Goal: Find specific fact: Find specific fact

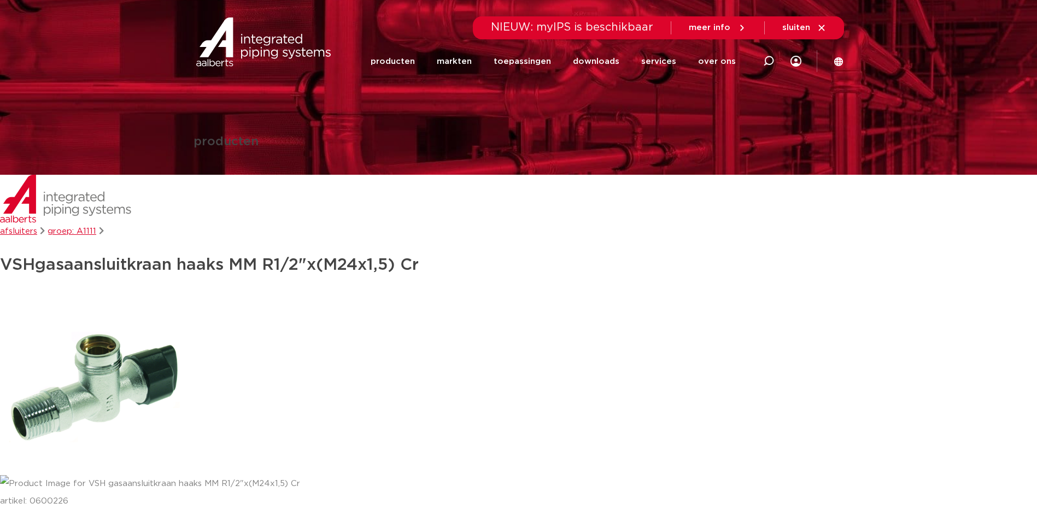
click at [768, 63] on icon at bounding box center [768, 61] width 11 height 11
type input "apollo proflow"
click button "Zoeken" at bounding box center [0, 0] width 0 height 0
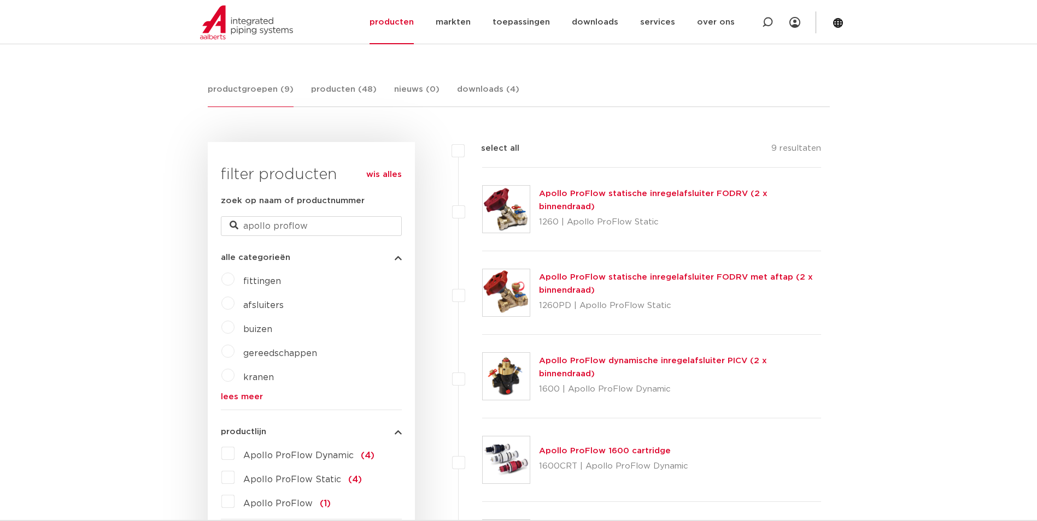
scroll to position [38, 0]
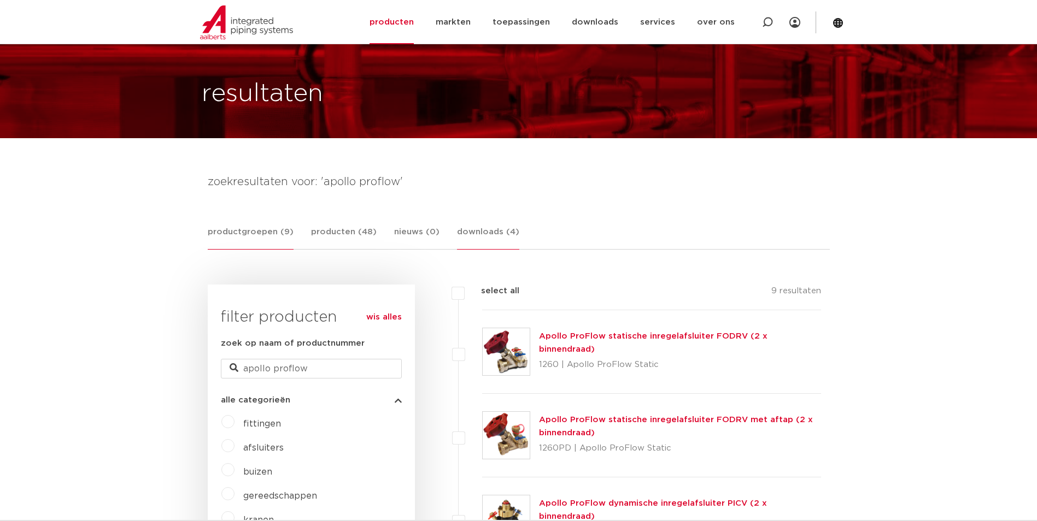
click at [476, 232] on link "downloads (4)" at bounding box center [488, 238] width 62 height 24
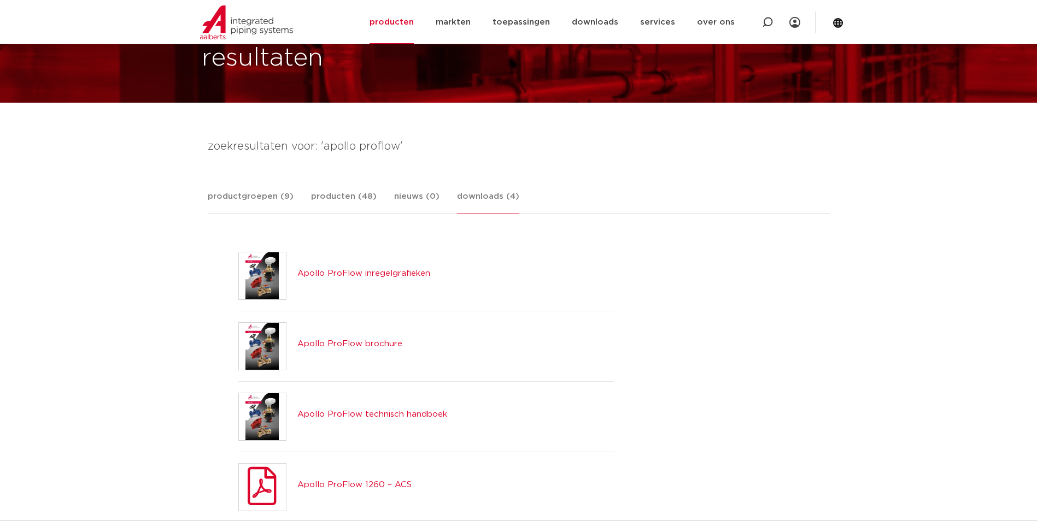
scroll to position [92, 0]
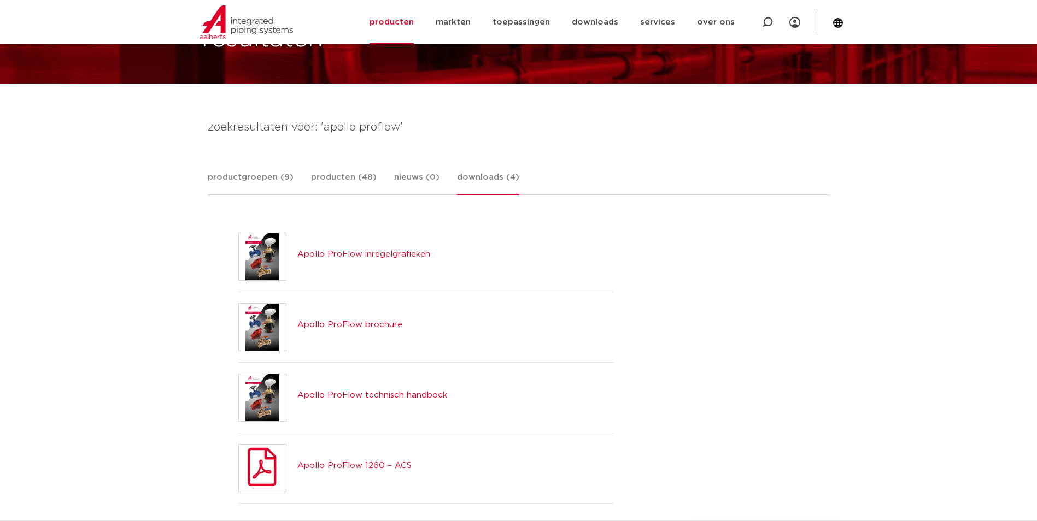
click at [419, 391] on link "Apollo ProFlow technisch handboek" at bounding box center [372, 395] width 150 height 8
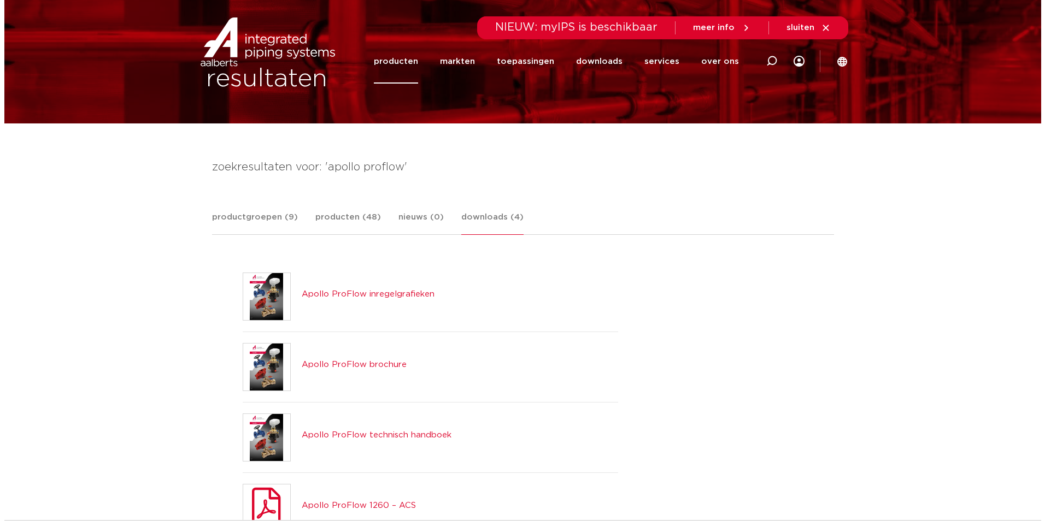
scroll to position [0, 0]
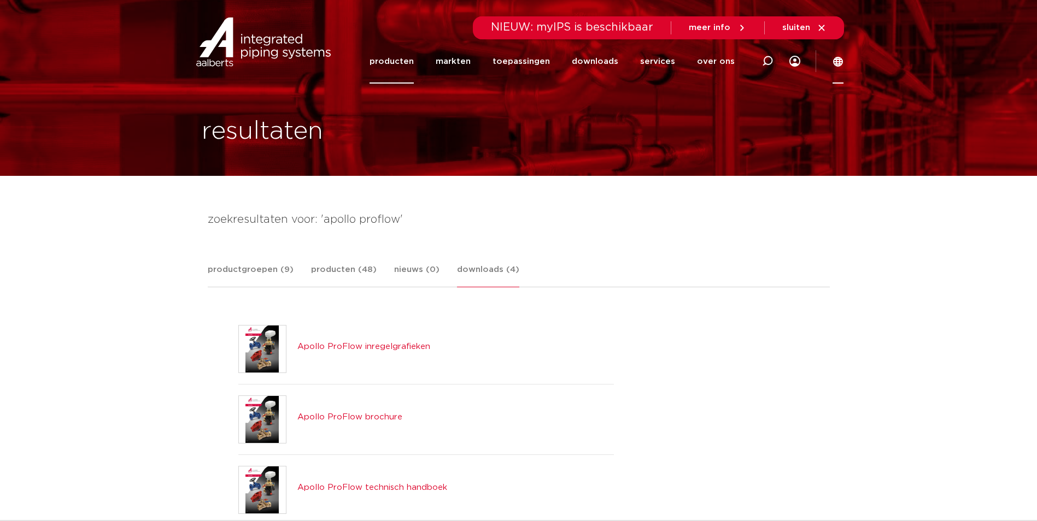
click at [840, 65] on icon at bounding box center [837, 61] width 11 height 11
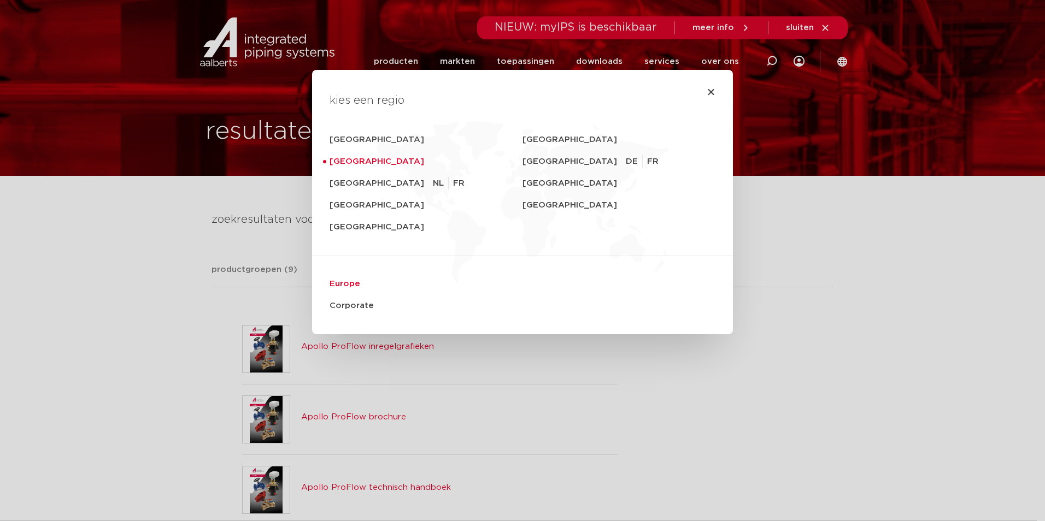
click at [343, 283] on link "Europe" at bounding box center [523, 284] width 386 height 22
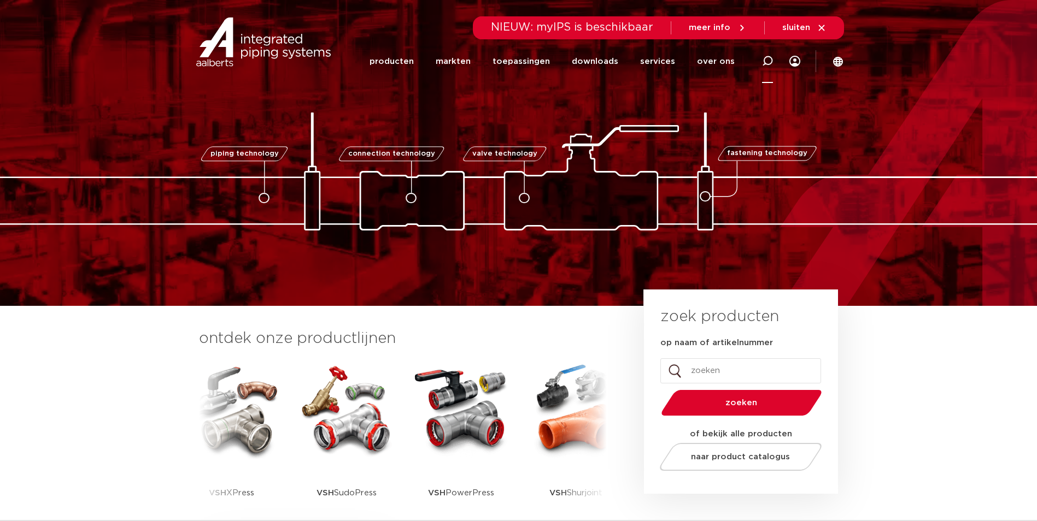
click at [769, 61] on icon at bounding box center [767, 61] width 11 height 11
type input "1260PD"
click button "Zoeken" at bounding box center [0, 0] width 0 height 0
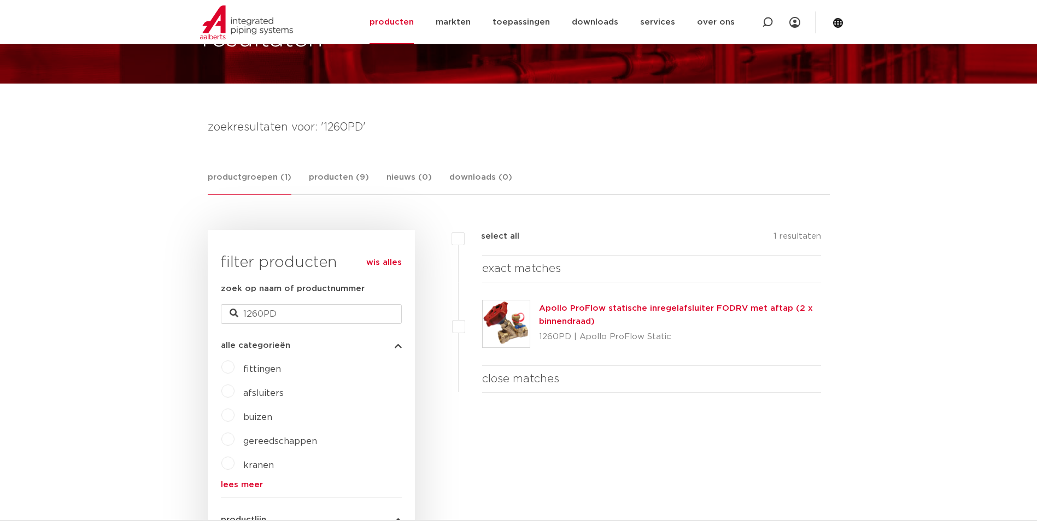
scroll to position [109, 0]
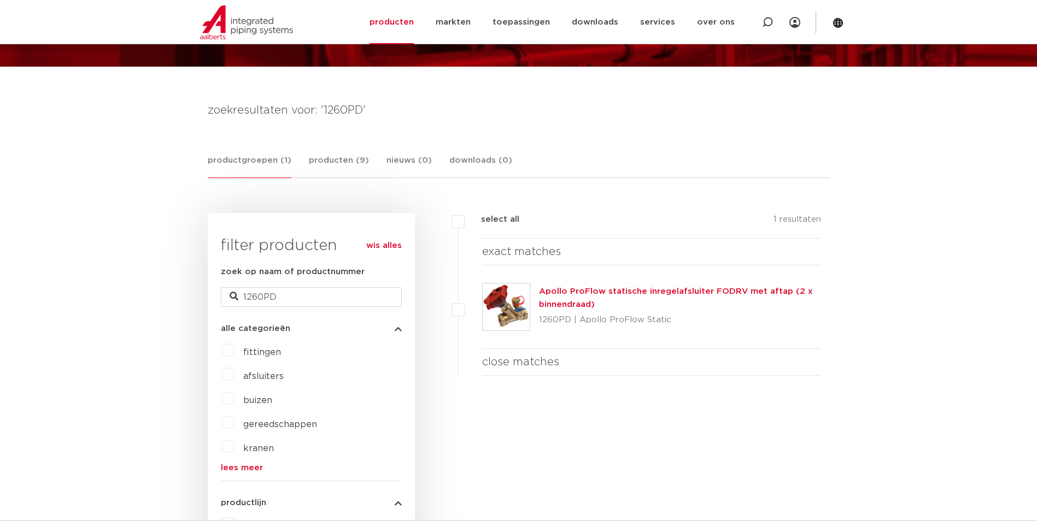
click at [581, 293] on link "Apollo ProFlow statische inregelafsluiter FODRV met aftap (2 x binnendraad)" at bounding box center [676, 297] width 274 height 21
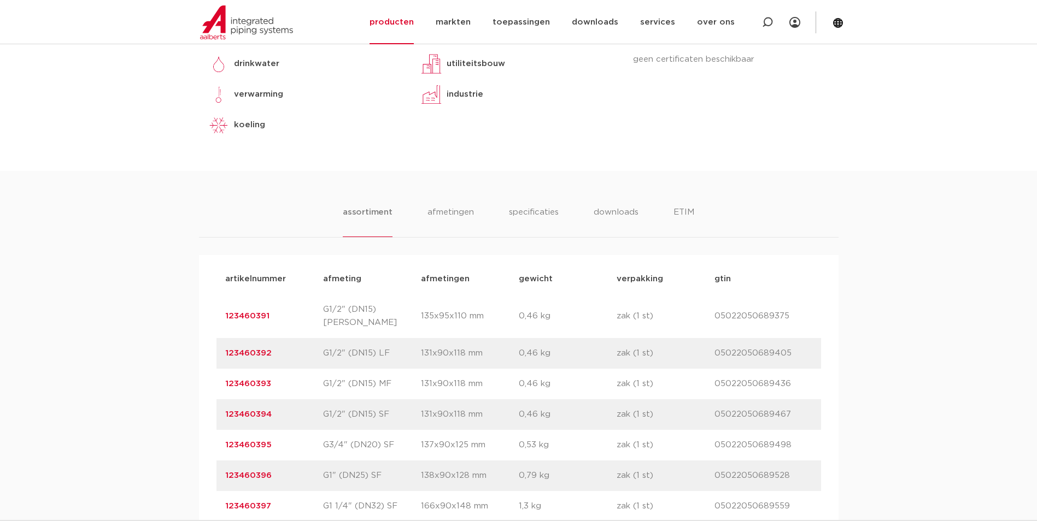
scroll to position [581, 0]
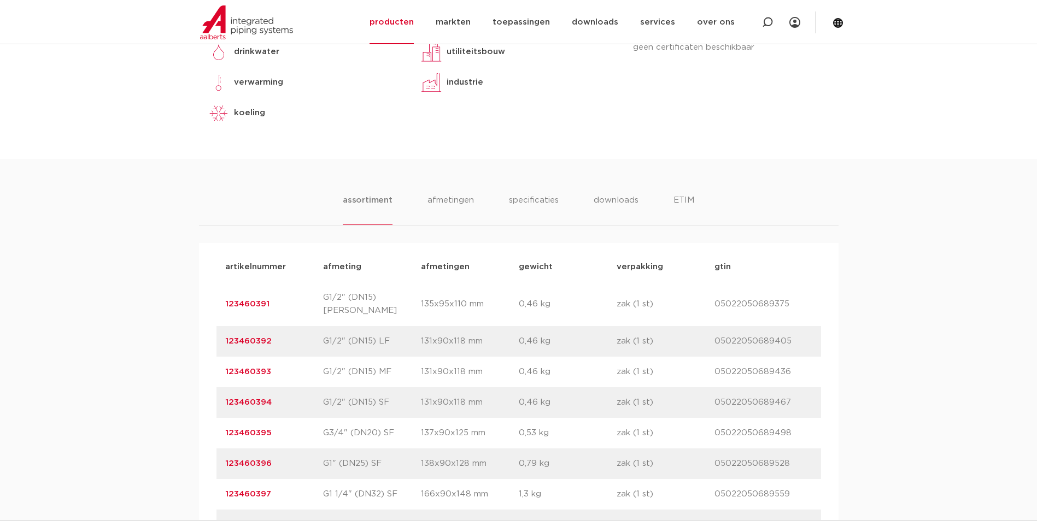
drag, startPoint x: 271, startPoint y: 294, endPoint x: 225, endPoint y: 297, distance: 46.0
click at [225, 298] on p "123460391" at bounding box center [274, 304] width 98 height 13
copy link "123460391"
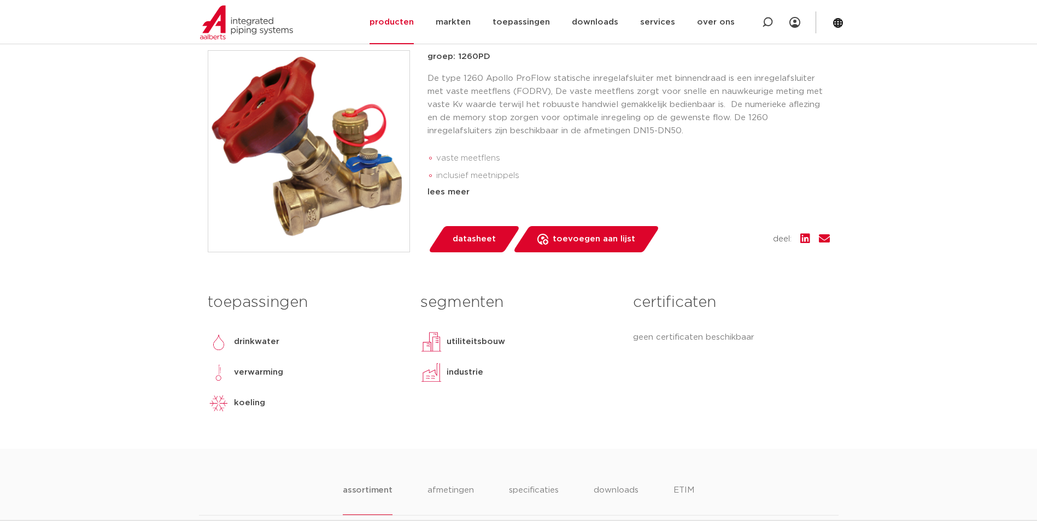
scroll to position [236, 0]
